Goal: Navigation & Orientation: Go to known website

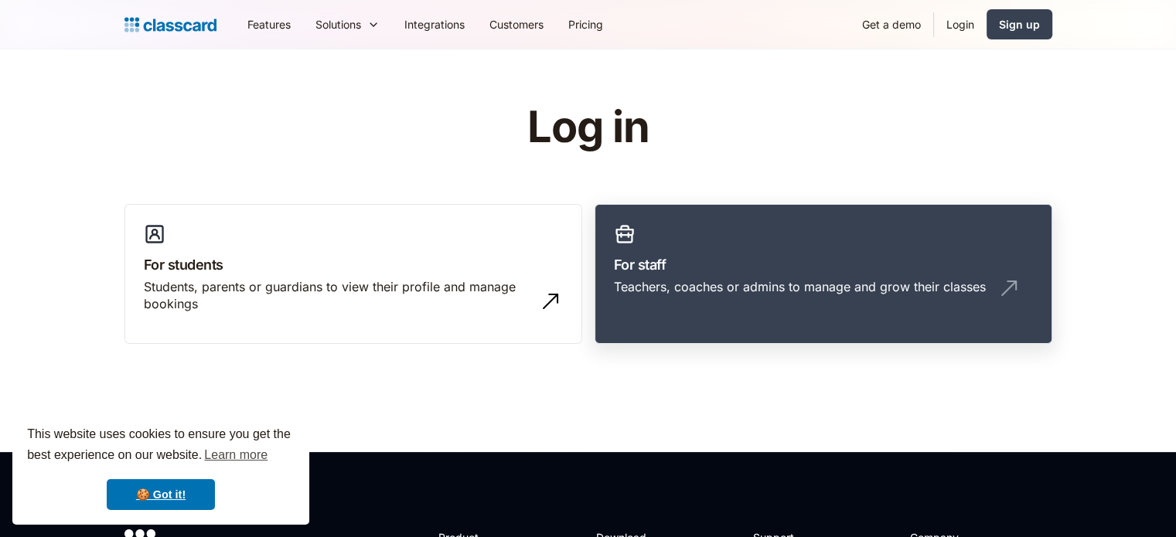
click at [661, 340] on link "For staff Teachers, coaches or admins to manage and grow their classes" at bounding box center [824, 274] width 458 height 141
